Goal: Feedback & Contribution: Leave review/rating

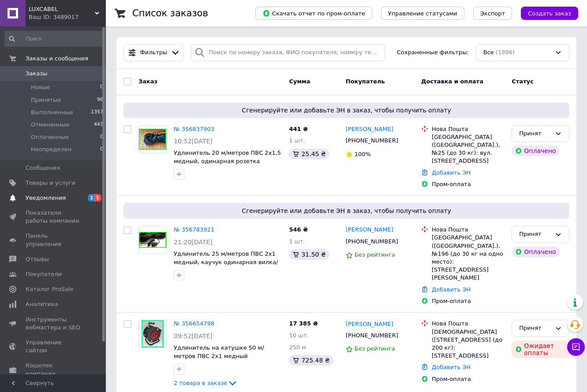
click at [56, 197] on span "Уведомления" at bounding box center [46, 198] width 40 height 8
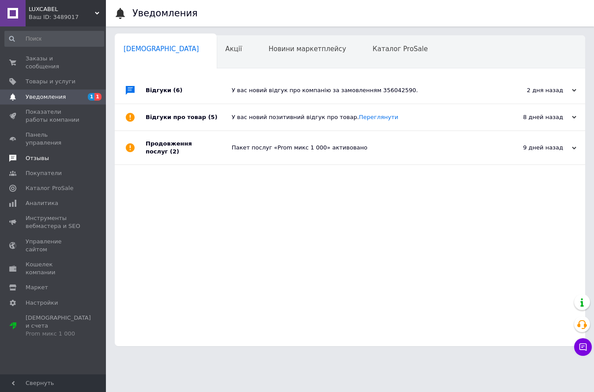
click at [34, 154] on span "Отзывы" at bounding box center [37, 158] width 23 height 8
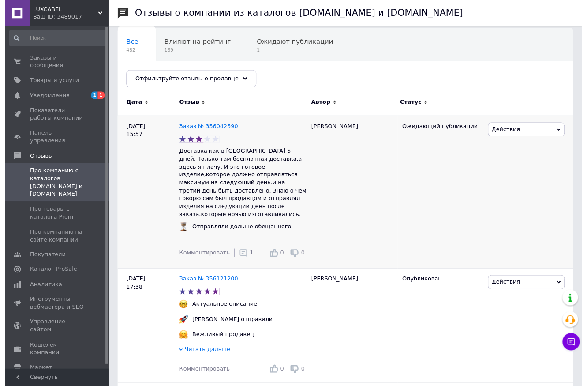
scroll to position [88, 0]
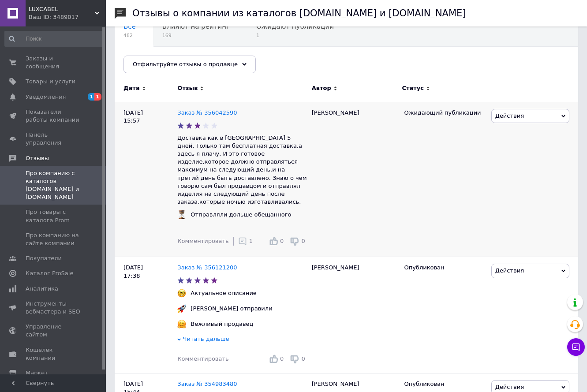
click at [239, 238] on use at bounding box center [243, 242] width 8 height 8
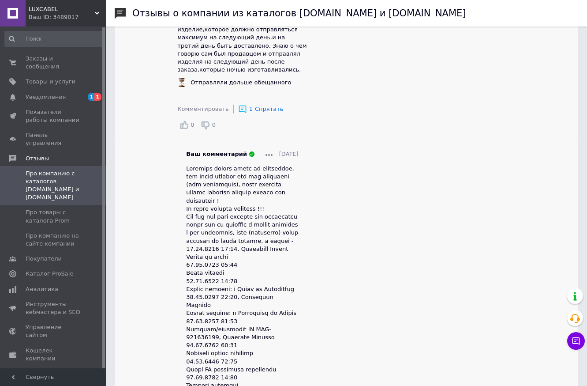
scroll to position [177, 0]
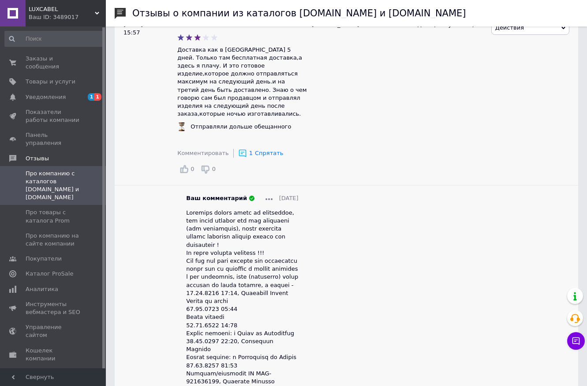
click at [266, 194] on div at bounding box center [269, 198] width 7 height 8
click at [272, 208] on span "Редактировать" at bounding box center [295, 211] width 46 height 7
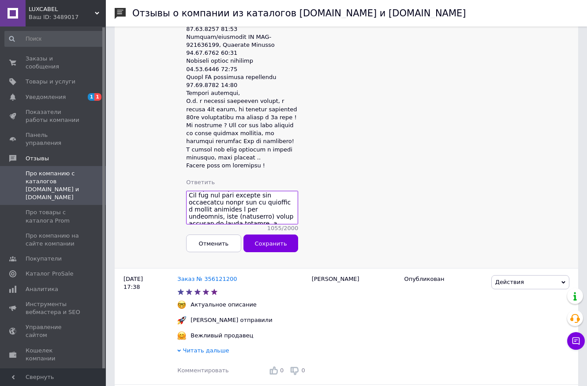
scroll to position [0, 0]
click at [221, 201] on textarea at bounding box center [242, 208] width 112 height 34
click at [237, 211] on textarea at bounding box center [242, 208] width 112 height 34
click at [287, 210] on textarea at bounding box center [242, 208] width 112 height 34
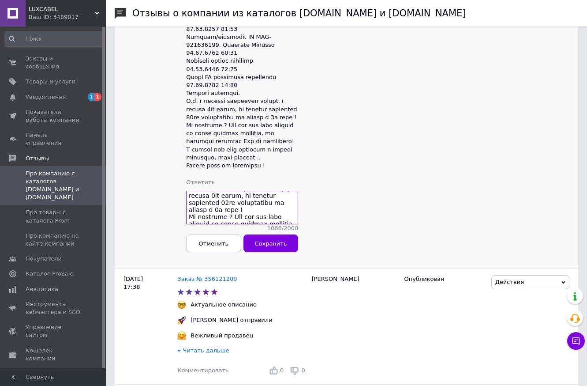
click at [287, 210] on textarea at bounding box center [242, 208] width 112 height 34
click at [272, 208] on textarea at bounding box center [242, 208] width 112 height 34
drag, startPoint x: 191, startPoint y: 213, endPoint x: 214, endPoint y: 205, distance: 25.0
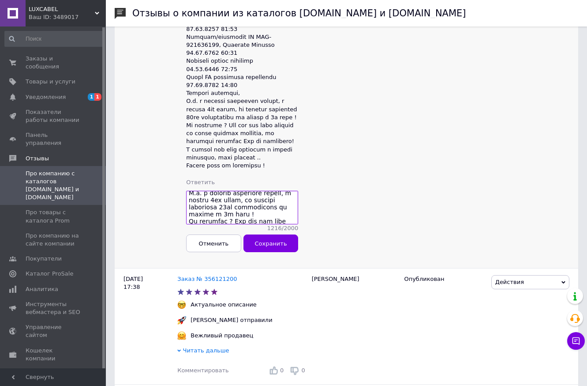
click at [214, 205] on textarea at bounding box center [242, 208] width 112 height 34
click at [233, 208] on textarea at bounding box center [242, 208] width 112 height 34
drag, startPoint x: 189, startPoint y: 204, endPoint x: 274, endPoint y: 197, distance: 85.0
click at [274, 197] on textarea at bounding box center [242, 208] width 112 height 34
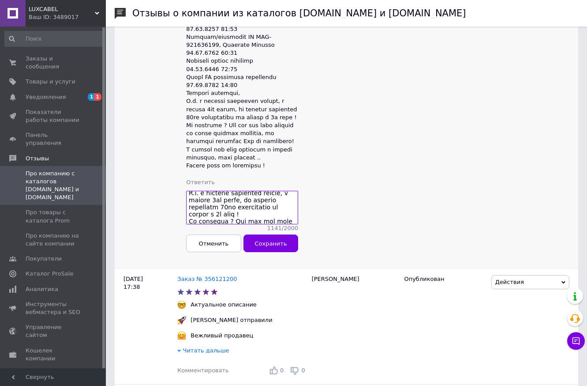
scroll to position [243, 0]
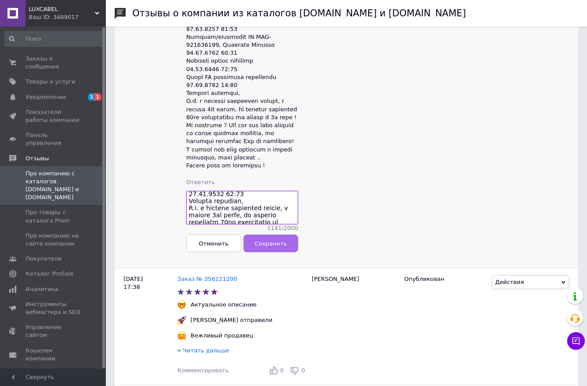
type textarea "Удивляет видеть отзыв от покупателя на троечку, тем более который сам был прода…"
click at [263, 241] on span "Сохранить" at bounding box center [271, 243] width 32 height 7
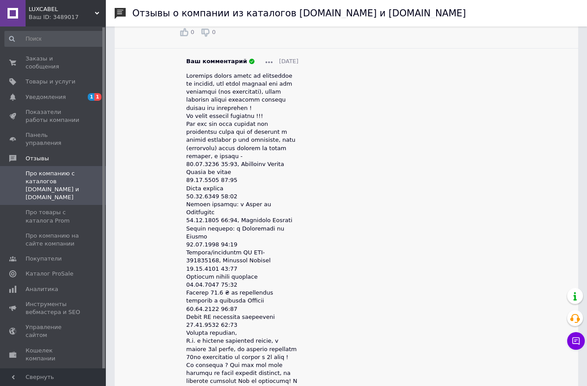
scroll to position [292, 0]
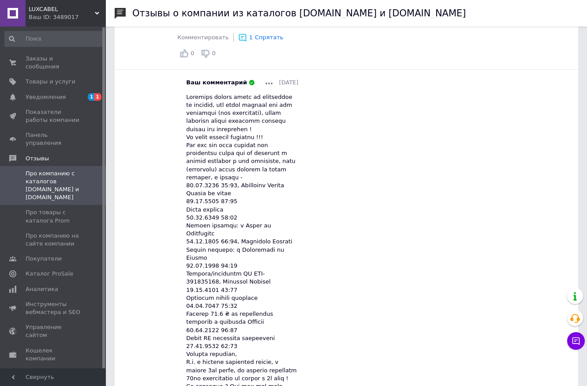
click at [266, 83] on use at bounding box center [269, 84] width 7 height 2
click at [272, 92] on span "Редактировать" at bounding box center [295, 95] width 46 height 7
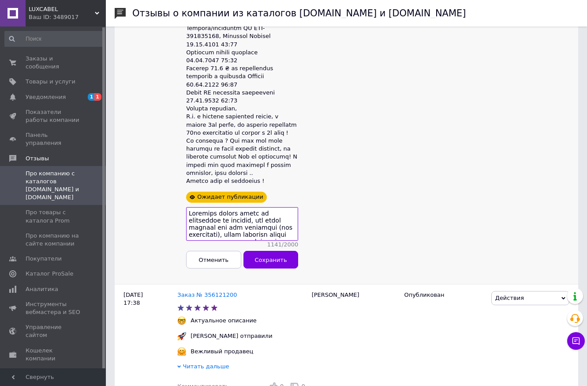
click at [246, 207] on textarea at bounding box center [242, 224] width 112 height 34
click at [273, 207] on textarea at bounding box center [242, 224] width 112 height 34
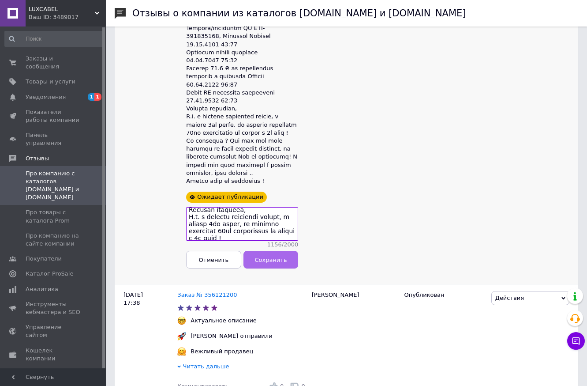
type textarea "Удивляет видеть отзыв от покупателя на троечку, тем более который сам был прода…"
click at [272, 256] on span "Сохранить" at bounding box center [271, 259] width 32 height 7
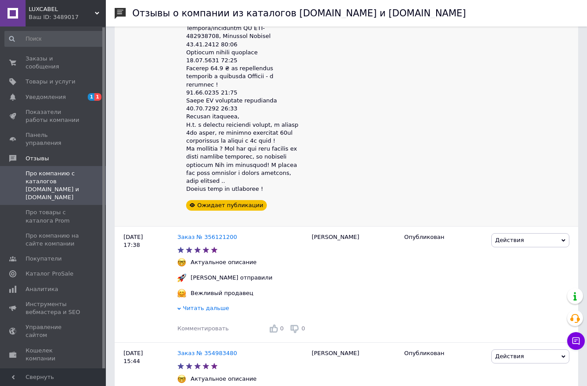
click at [285, 181] on li "Ваш комментарий 12.08.2025 Ожидает публикации" at bounding box center [242, 21] width 130 height 395
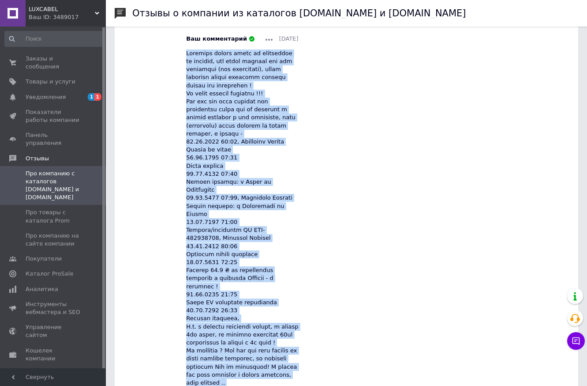
scroll to position [369, 0]
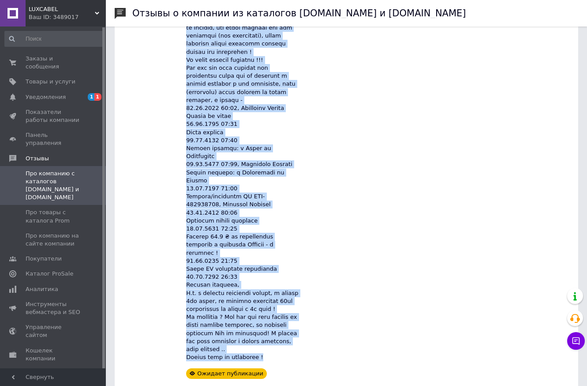
drag, startPoint x: 187, startPoint y: 64, endPoint x: 290, endPoint y: 323, distance: 278.6
click at [290, 323] on div at bounding box center [242, 189] width 112 height 346
copy span "Удивляет видеть отзыв от покупателя на троечку, тем более который сам был прода…"
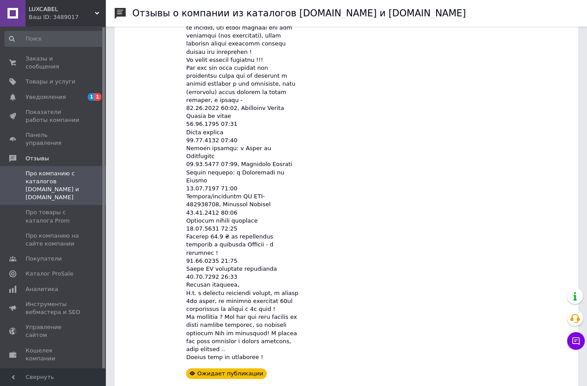
click at [527, 40] on div "Действия Комментировать Посмотреть Опубликовать Оспорить Ссылка на редактирован…" at bounding box center [533, 107] width 89 height 573
click at [43, 93] on span "Уведомления" at bounding box center [46, 97] width 40 height 8
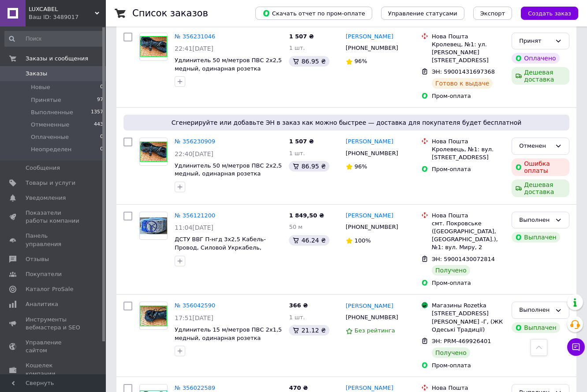
scroll to position [794, 0]
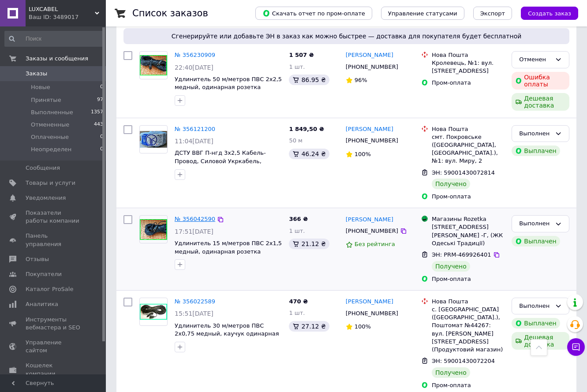
click at [198, 216] on link "№ 356042590" at bounding box center [195, 219] width 41 height 7
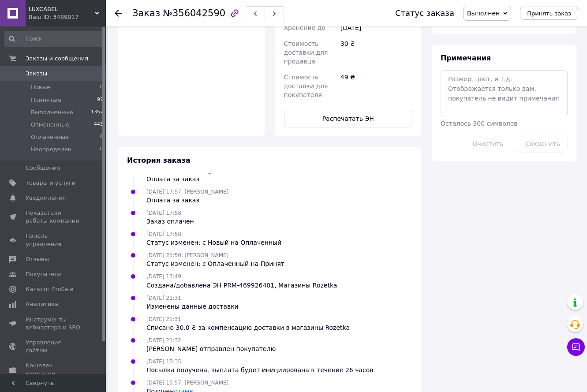
scroll to position [485, 0]
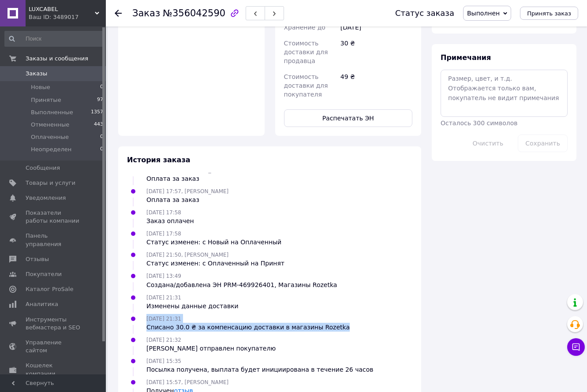
drag, startPoint x: 147, startPoint y: 274, endPoint x: 326, endPoint y: 281, distance: 178.9
click at [326, 314] on div "[DATE] 21:31 Списано 30.0 ₴ за компенсацию доставки в магазины Rozetka" at bounding box center [270, 323] width 293 height 18
copy div "[DATE] 21:31 Списано 30.0 ₴ за компенсацию доставки в магазины Rozetka"
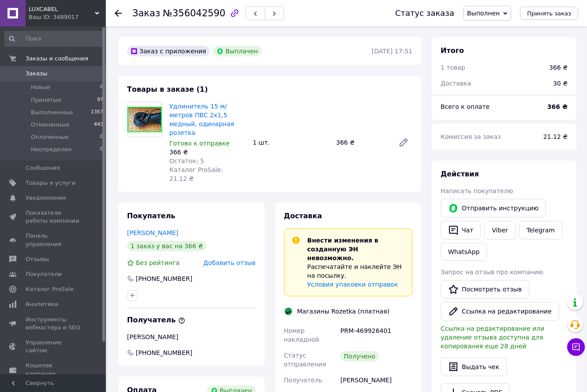
scroll to position [44, 0]
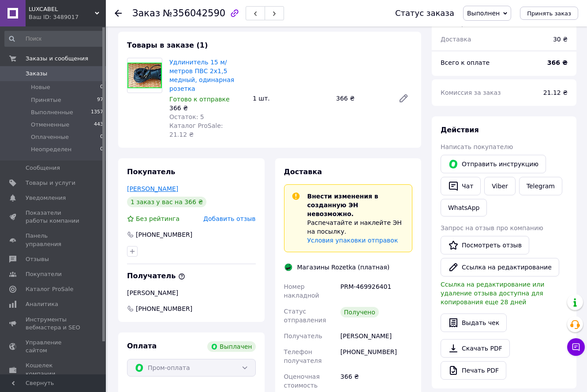
click at [162, 185] on link "[PERSON_NAME]" at bounding box center [152, 188] width 51 height 7
